Goal: Transaction & Acquisition: Purchase product/service

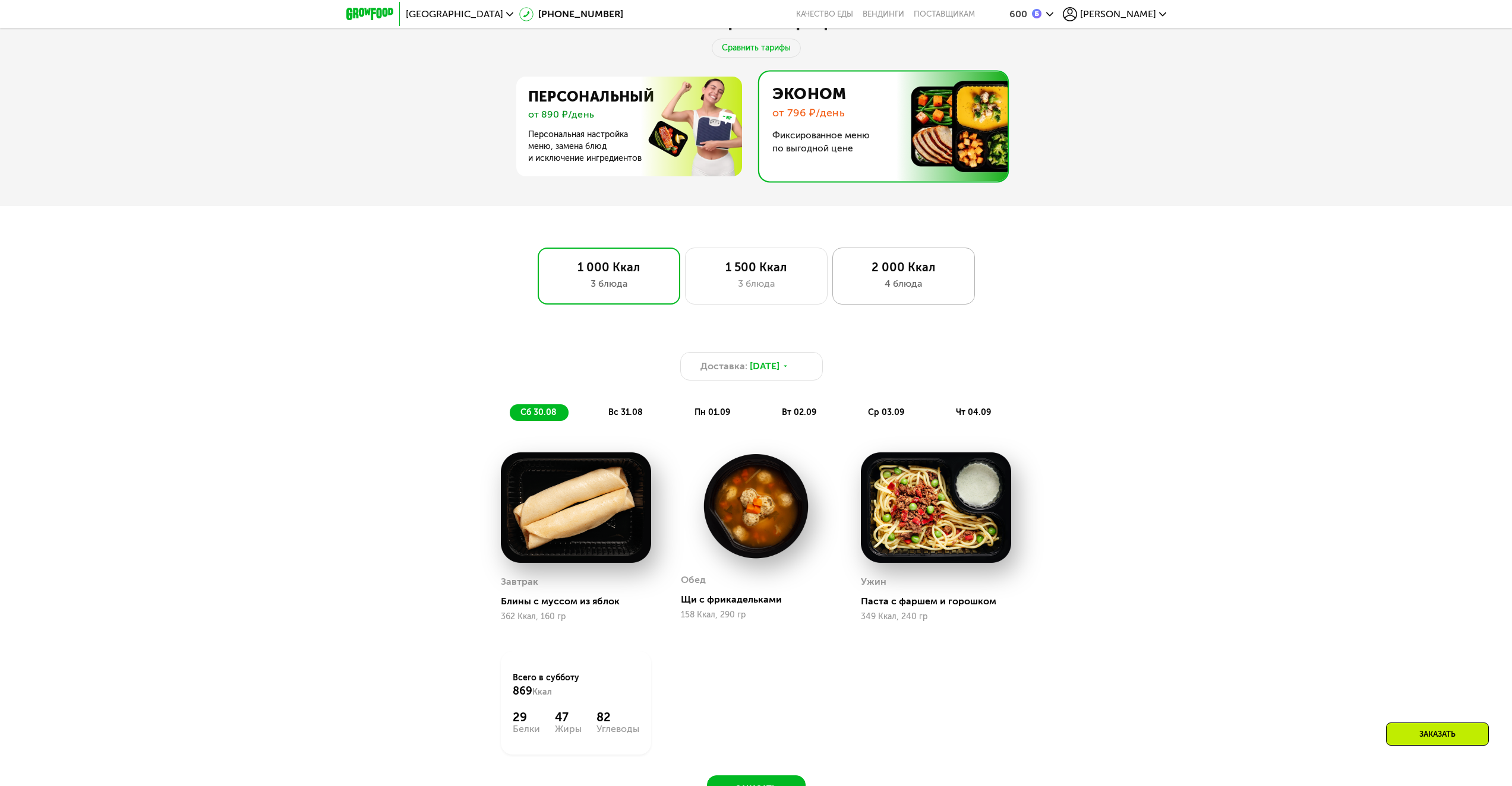
scroll to position [684, 0]
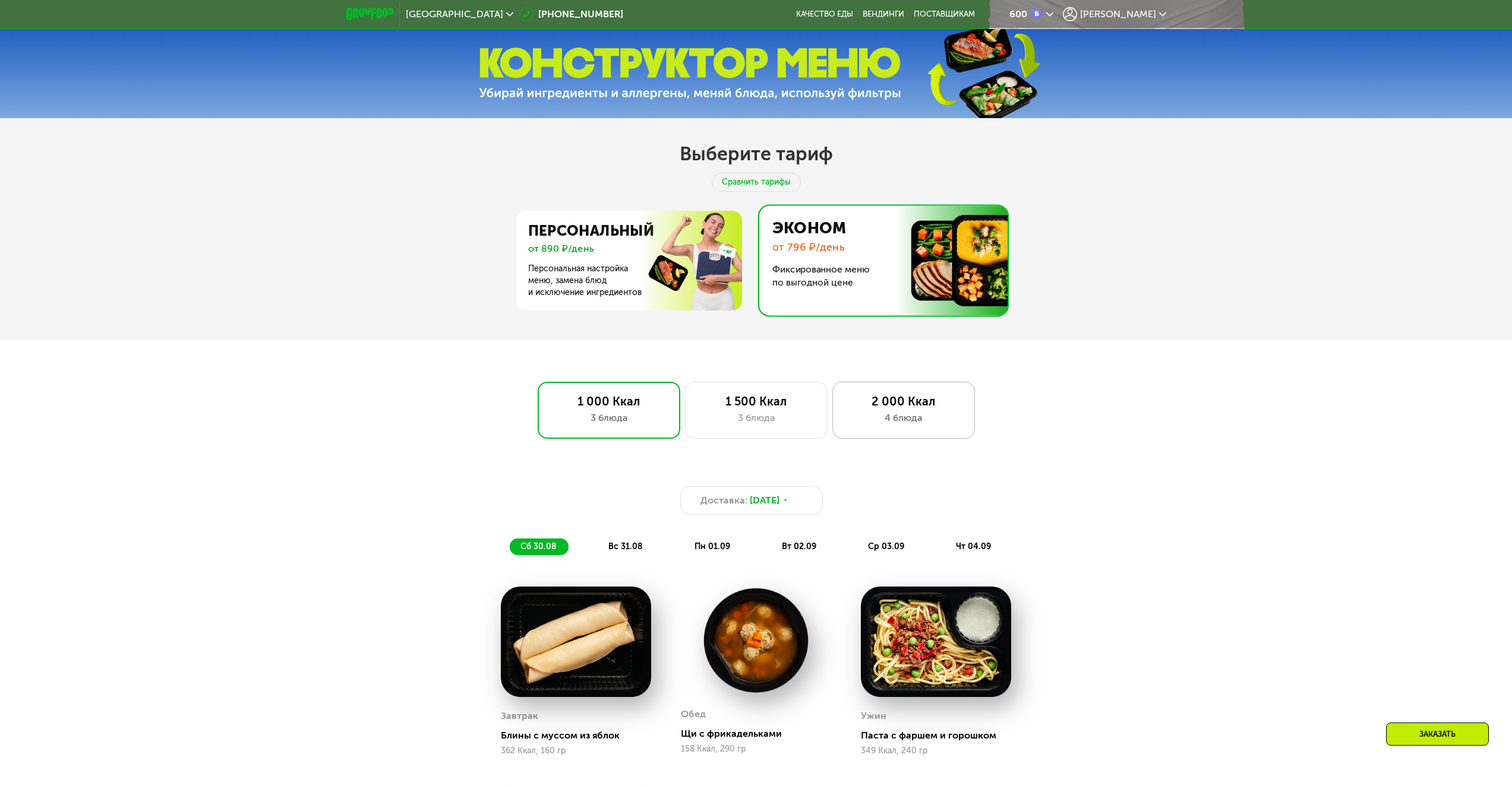
click at [908, 390] on div "2 000 Ккал 4 блюда" at bounding box center [903, 410] width 143 height 57
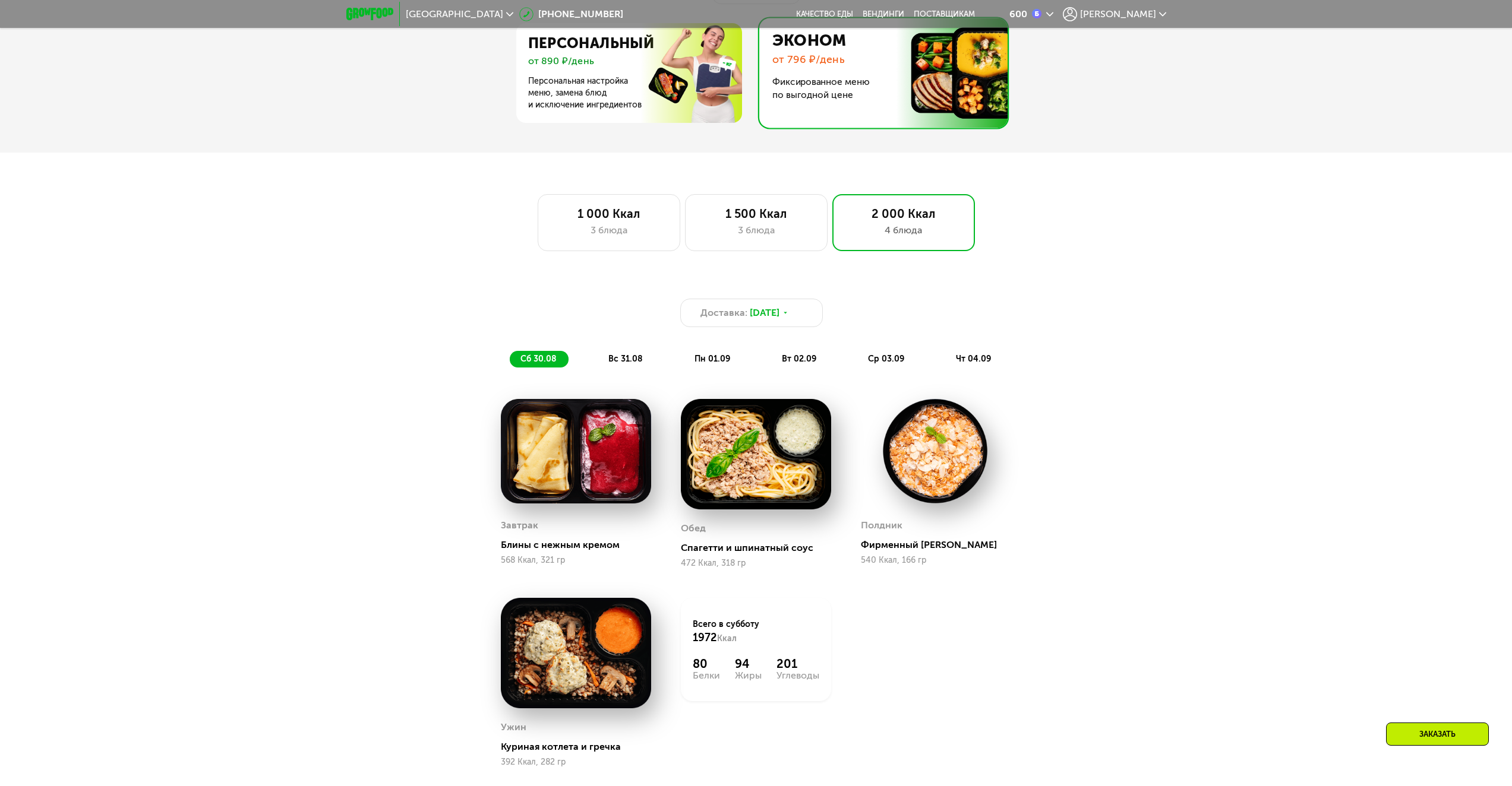
scroll to position [1041, 0]
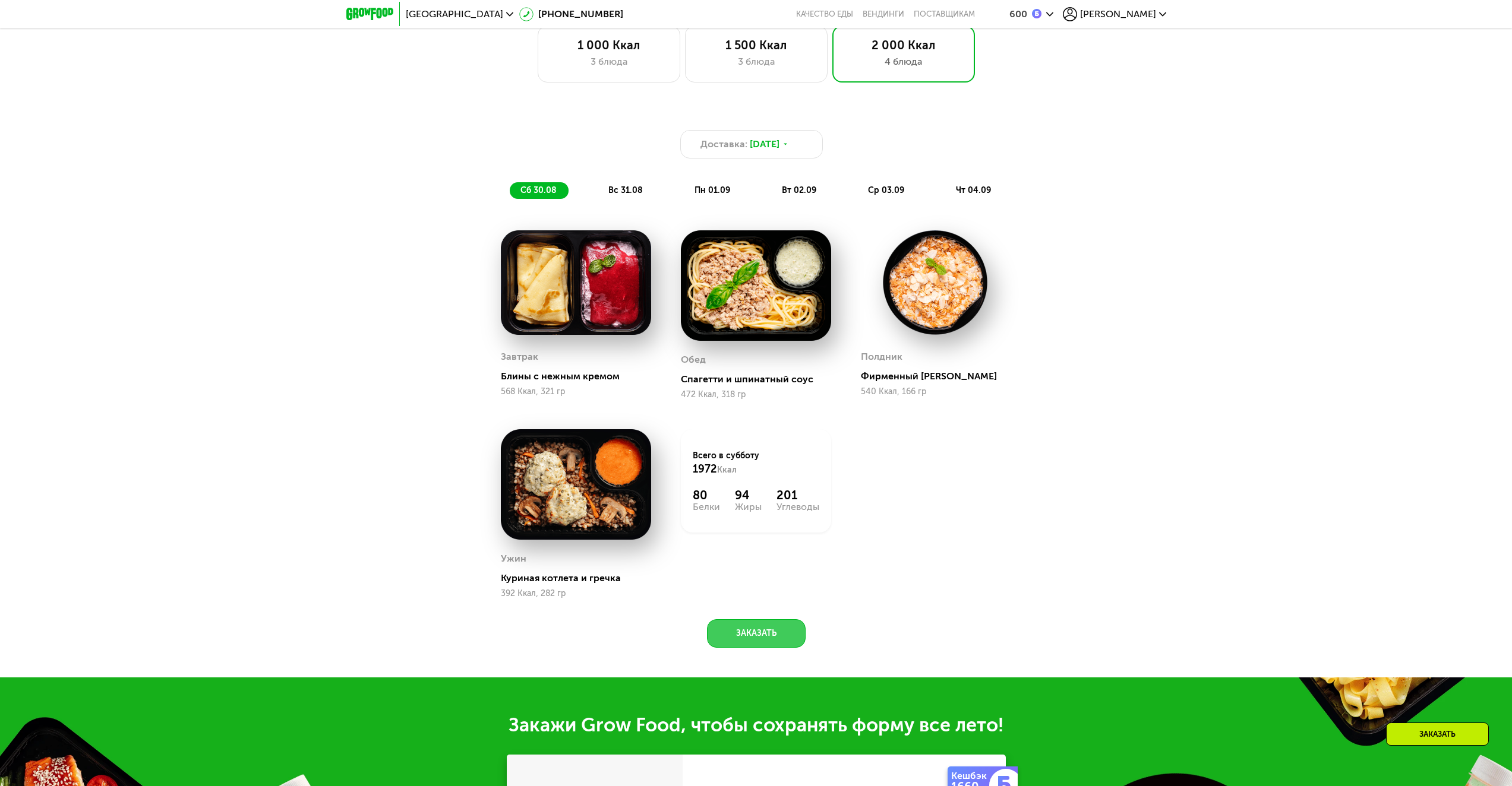
click at [773, 634] on button "Заказать" at bounding box center [756, 633] width 98 height 28
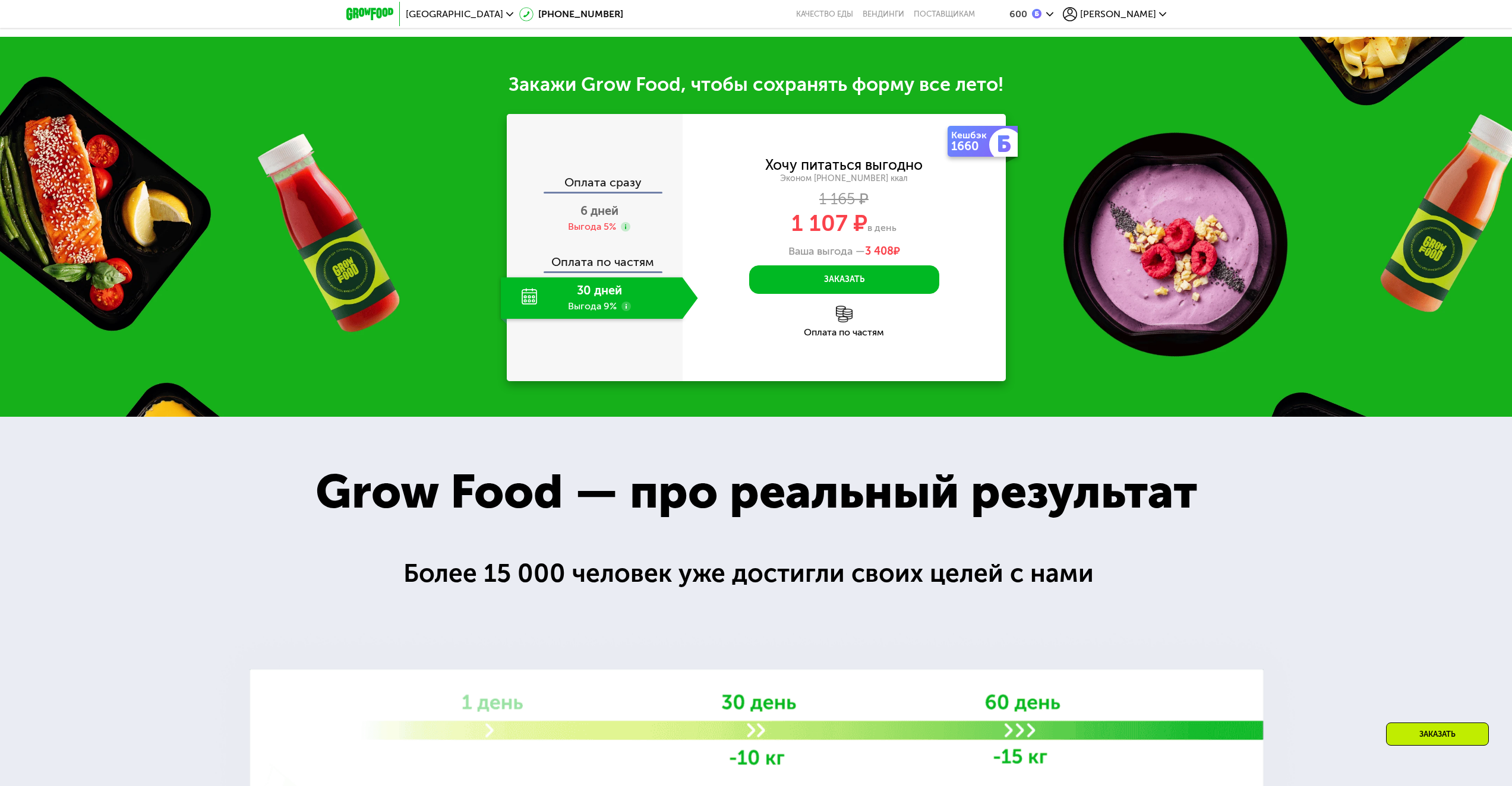
scroll to position [1722, 0]
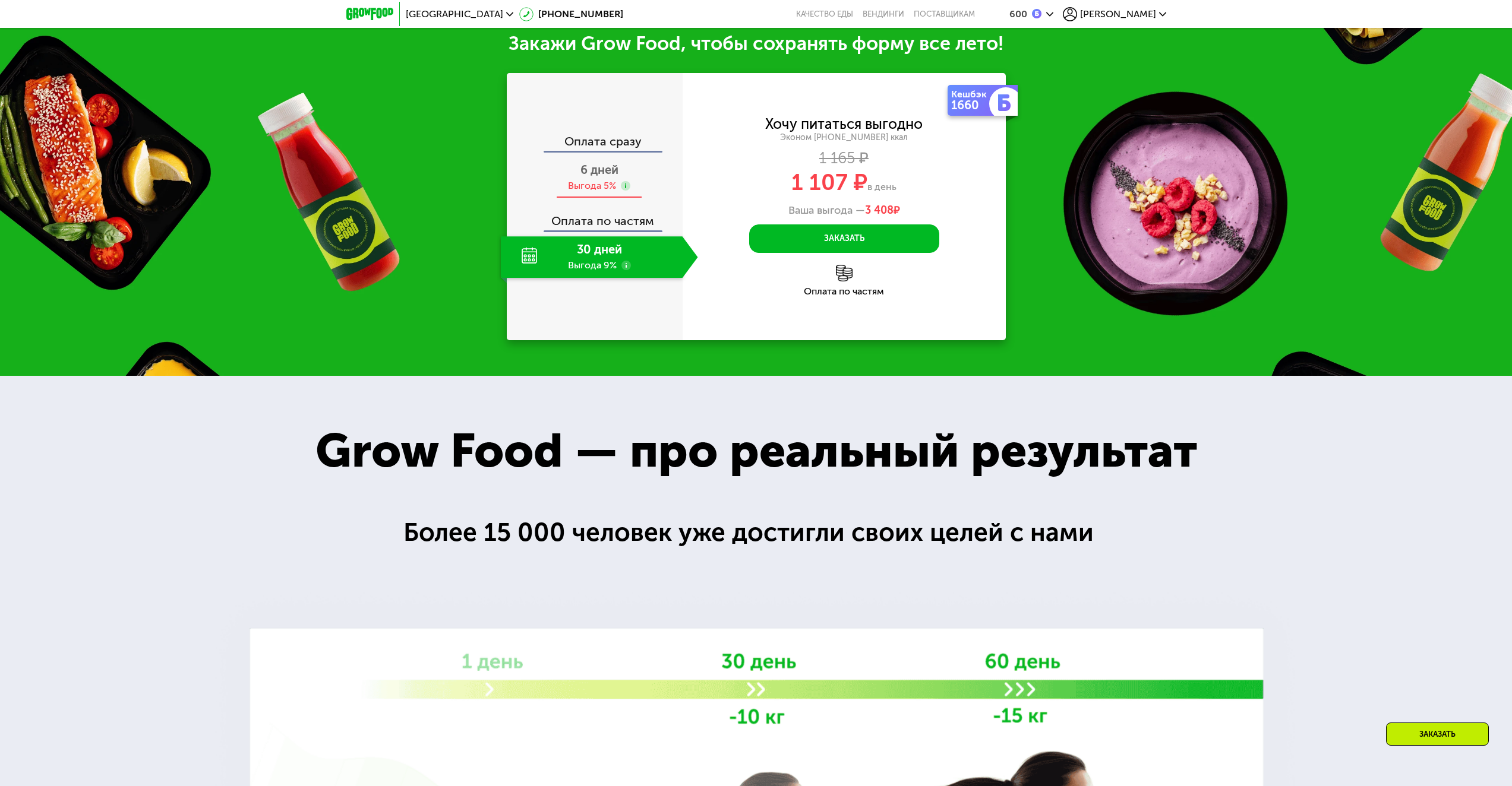
click at [606, 184] on div "Выгода 5%" at bounding box center [591, 185] width 48 height 13
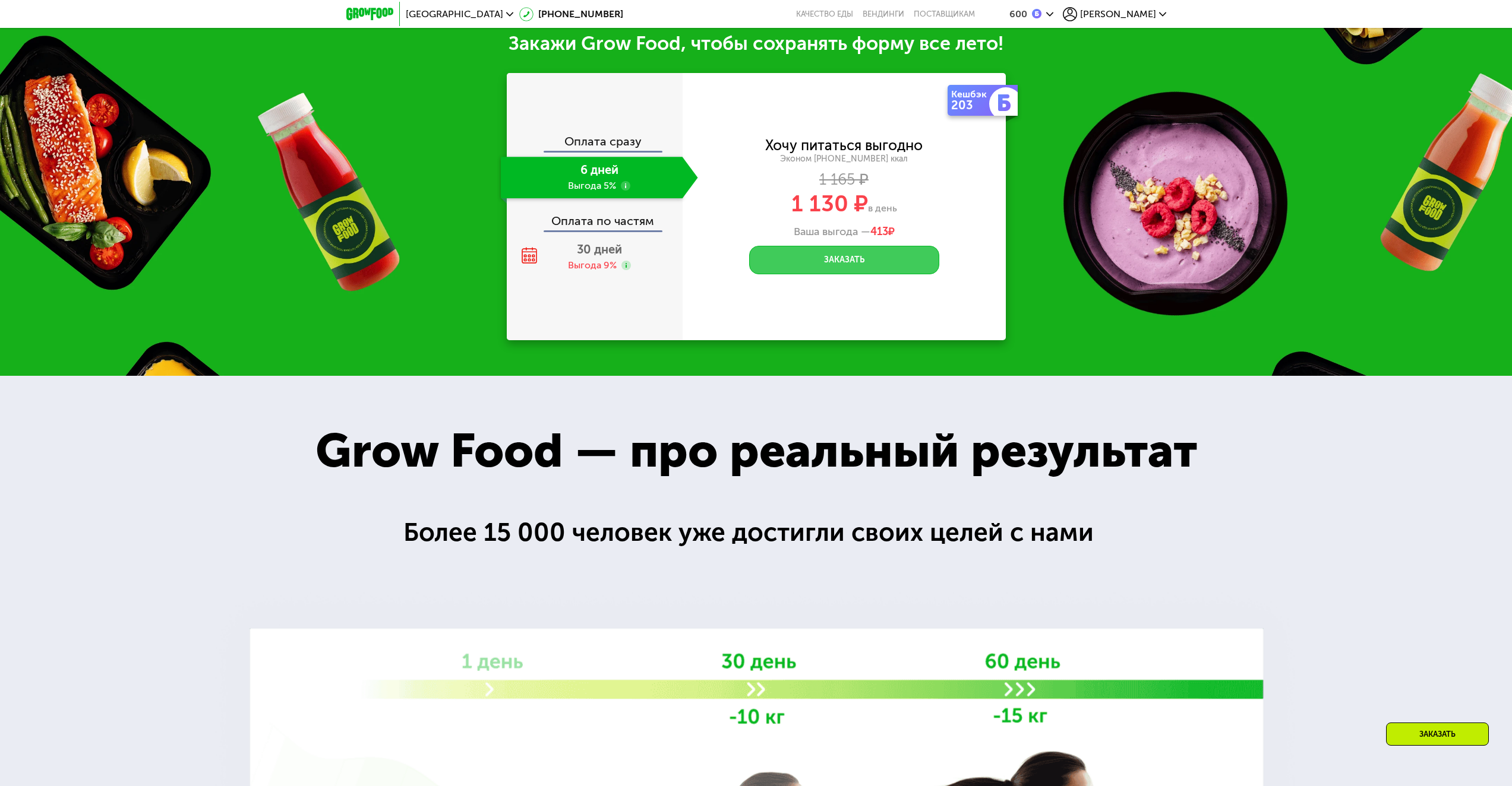
click at [831, 263] on button "Заказать" at bounding box center [844, 260] width 190 height 28
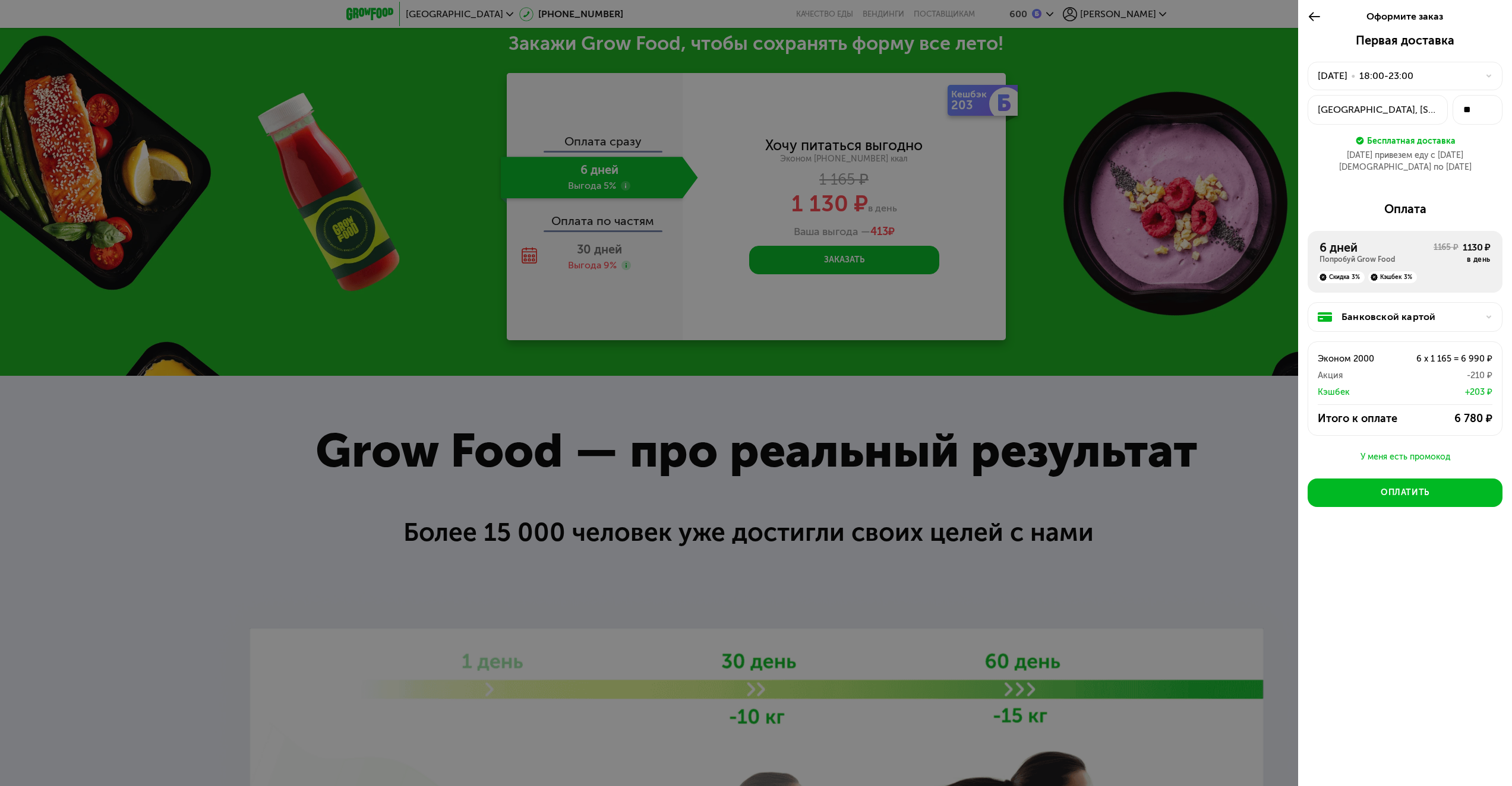
click at [1486, 79] on icon at bounding box center [1489, 76] width 7 height 7
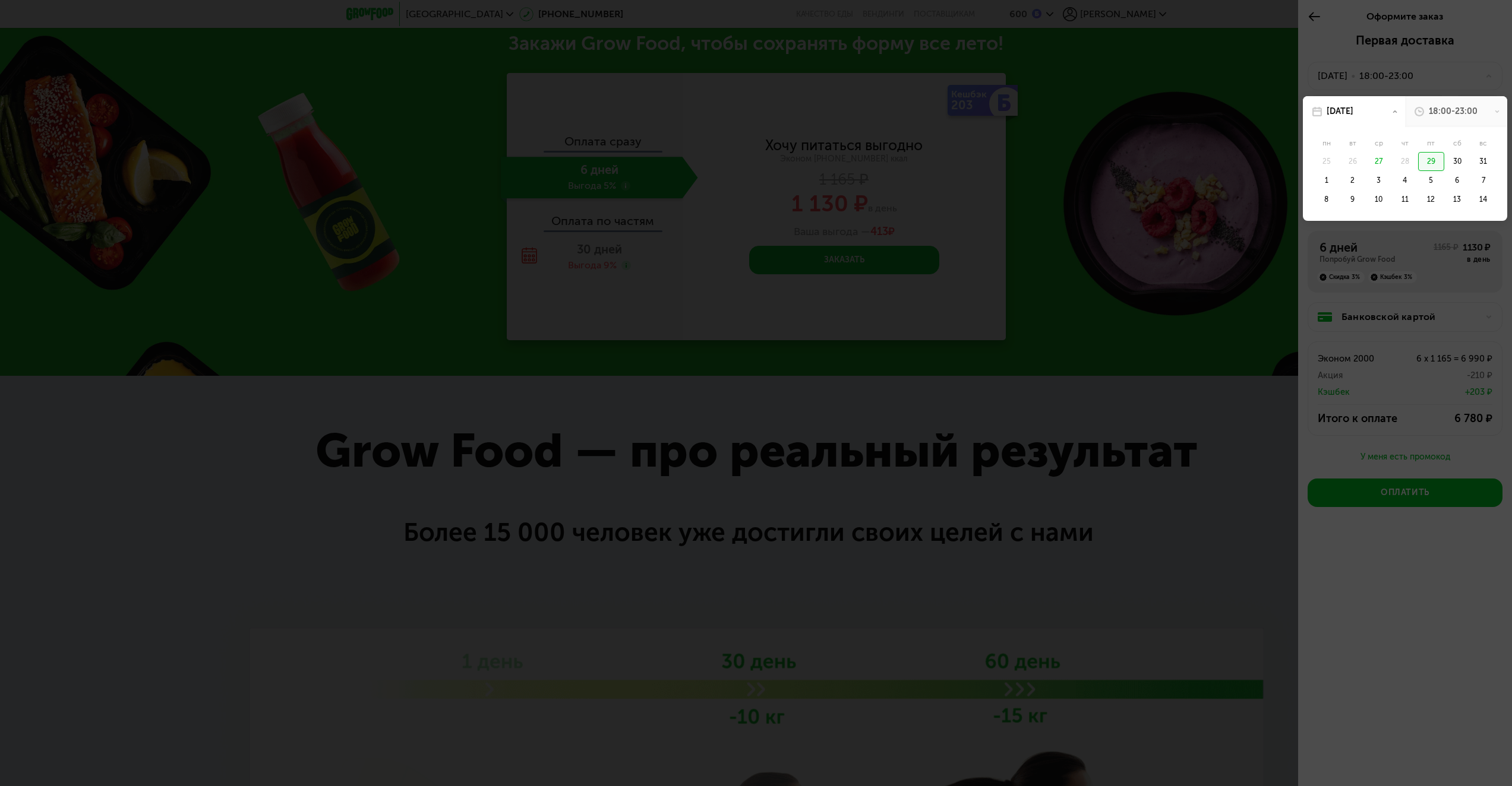
click at [1429, 165] on div "29" at bounding box center [1431, 161] width 26 height 19
click at [1411, 168] on div "18:00-21:00" at bounding box center [1404, 167] width 60 height 19
